Goal: Task Accomplishment & Management: Manage account settings

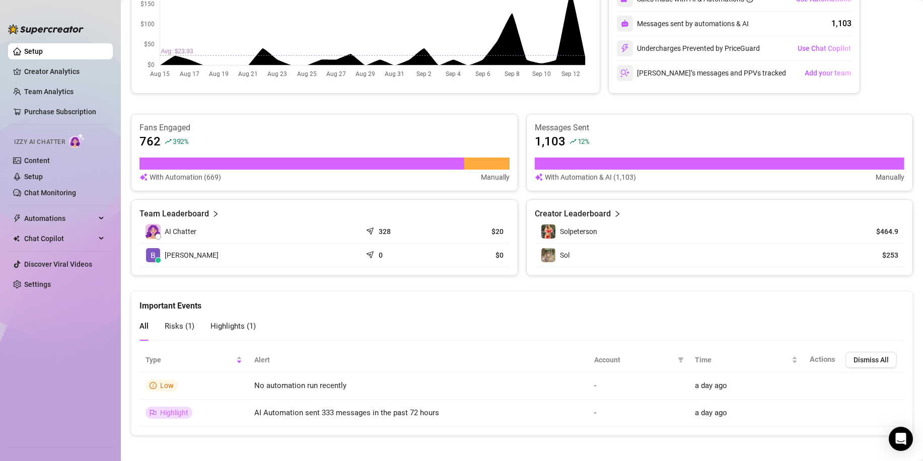
scroll to position [244, 0]
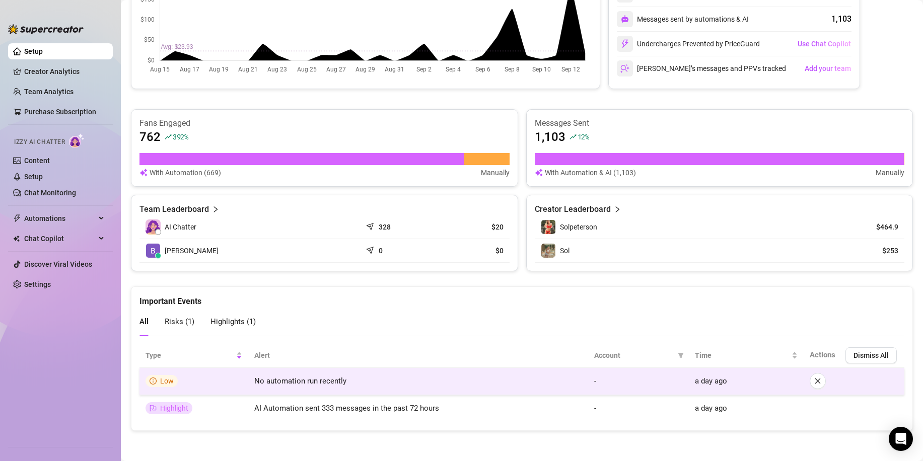
click at [285, 383] on span "No automation run recently" at bounding box center [300, 380] width 92 height 9
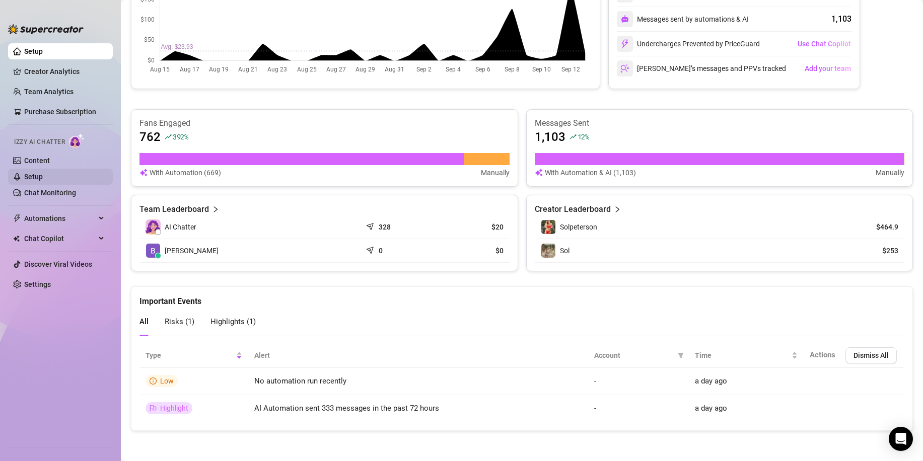
click at [32, 180] on link "Setup" at bounding box center [33, 177] width 19 height 8
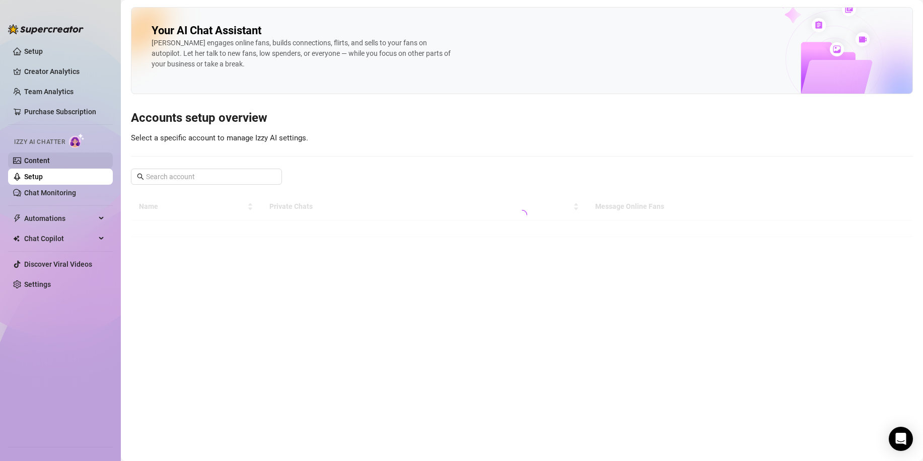
click at [35, 159] on link "Content" at bounding box center [37, 161] width 26 height 8
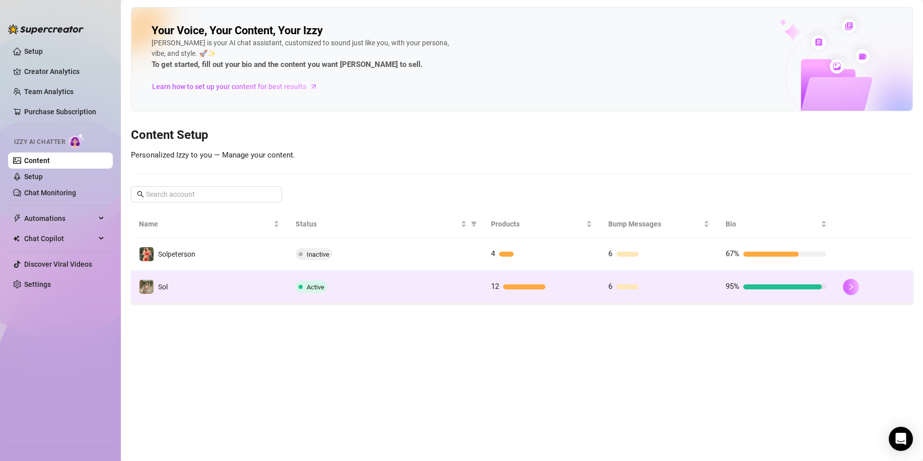
click at [852, 289] on icon "right" at bounding box center [850, 286] width 7 height 7
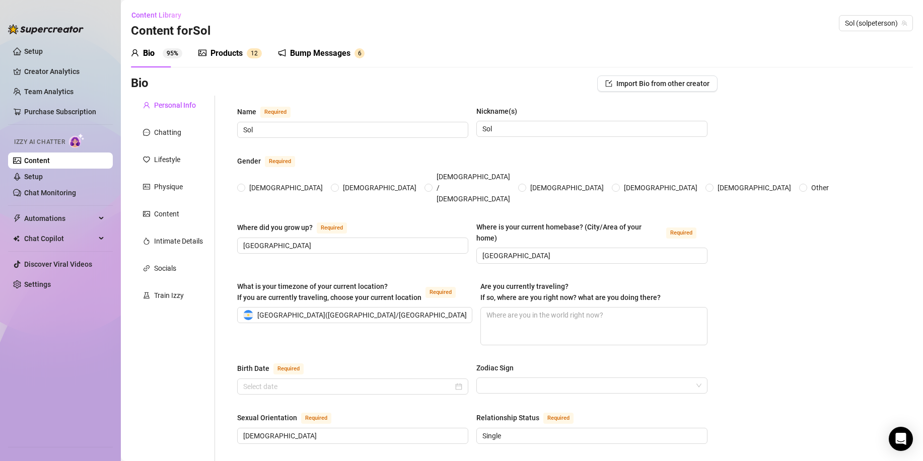
radio input "true"
type input "[DATE]"
click at [40, 174] on link "Setup" at bounding box center [33, 177] width 19 height 8
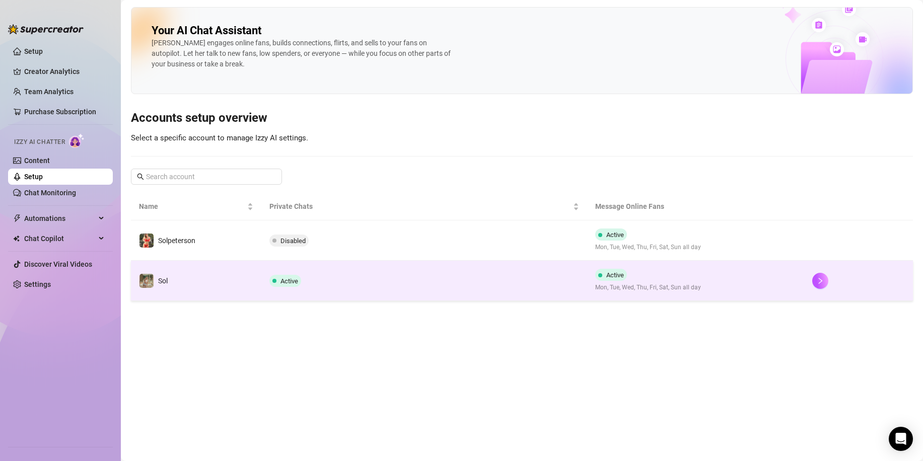
click at [340, 291] on td "Active" at bounding box center [424, 281] width 326 height 40
